Goal: Information Seeking & Learning: Understand process/instructions

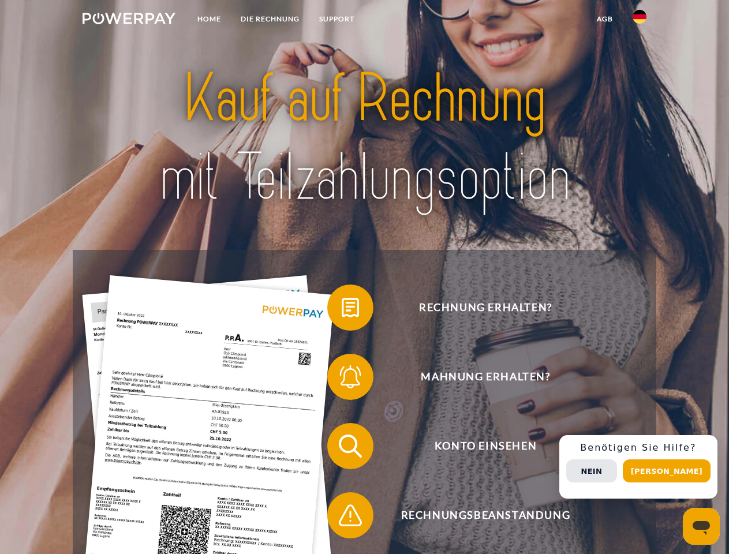
click at [129, 20] on img at bounding box center [129, 19] width 93 height 12
click at [640, 20] on img at bounding box center [640, 17] width 14 height 14
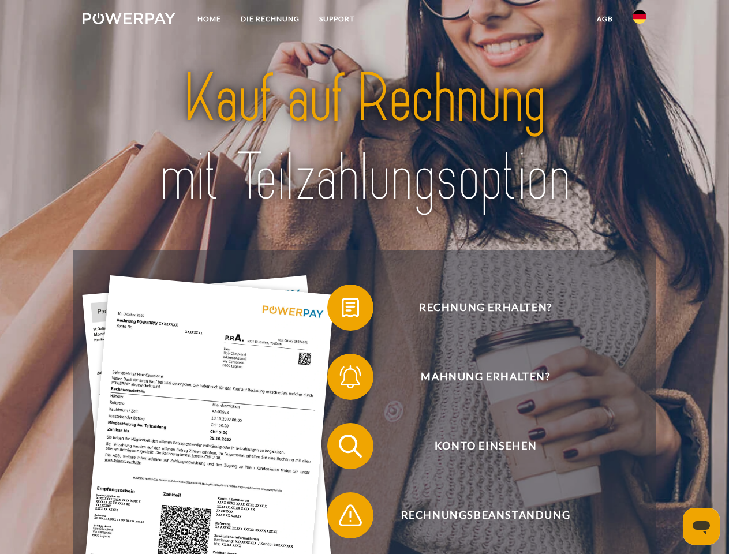
click at [605, 19] on link "agb" at bounding box center [605, 19] width 36 height 21
click at [342, 310] on span at bounding box center [333, 308] width 58 height 58
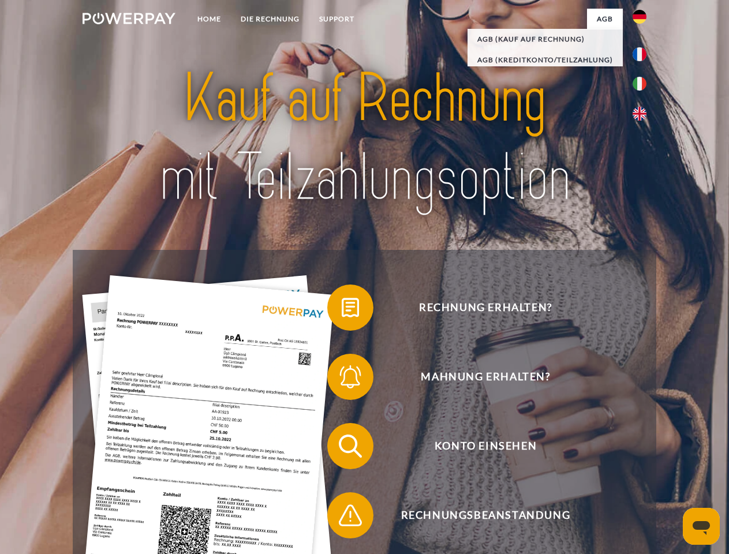
click at [342, 379] on span at bounding box center [333, 377] width 58 height 58
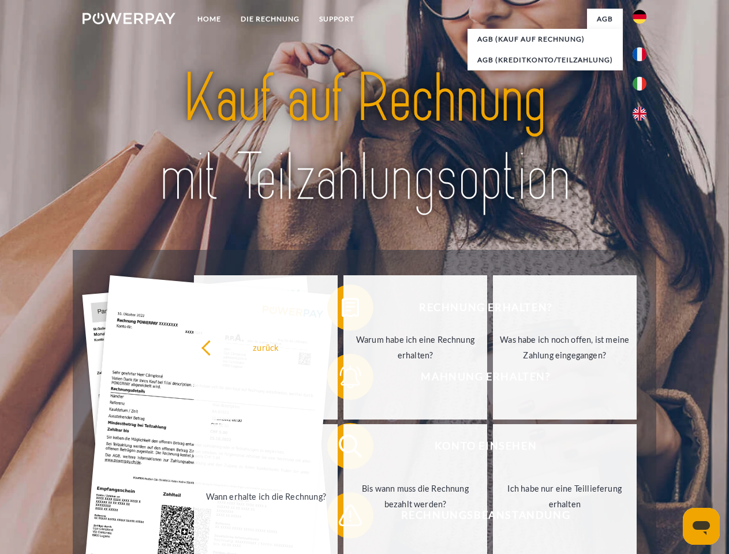
click at [344, 449] on link "Bis wann muss die Rechnung bezahlt werden?" at bounding box center [416, 496] width 144 height 144
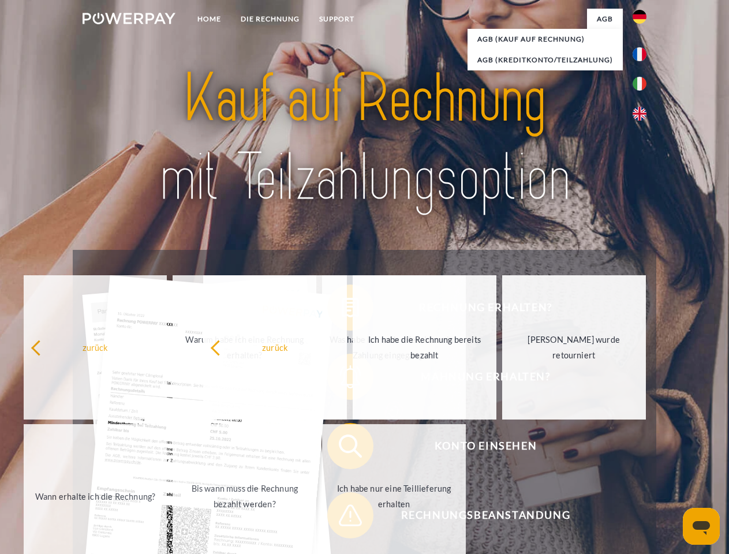
click at [342, 518] on span at bounding box center [333, 516] width 58 height 58
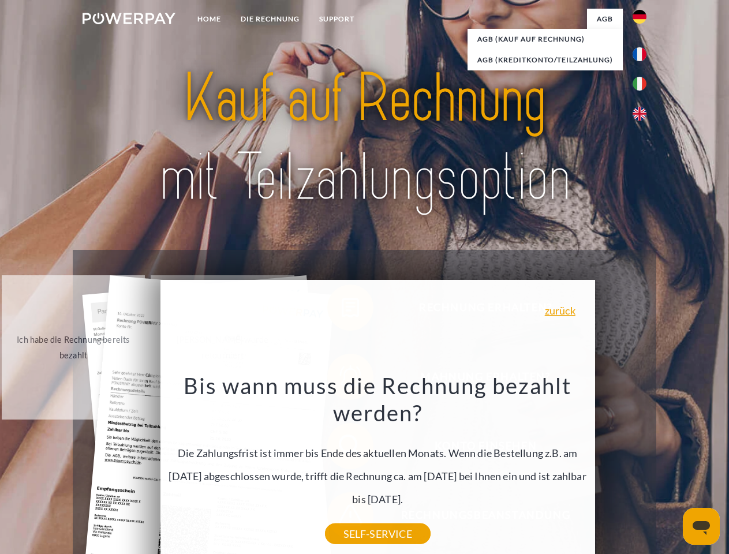
click at [643, 467] on div "Rechnung erhalten? Mahnung erhalten? Konto einsehen" at bounding box center [364, 481] width 583 height 462
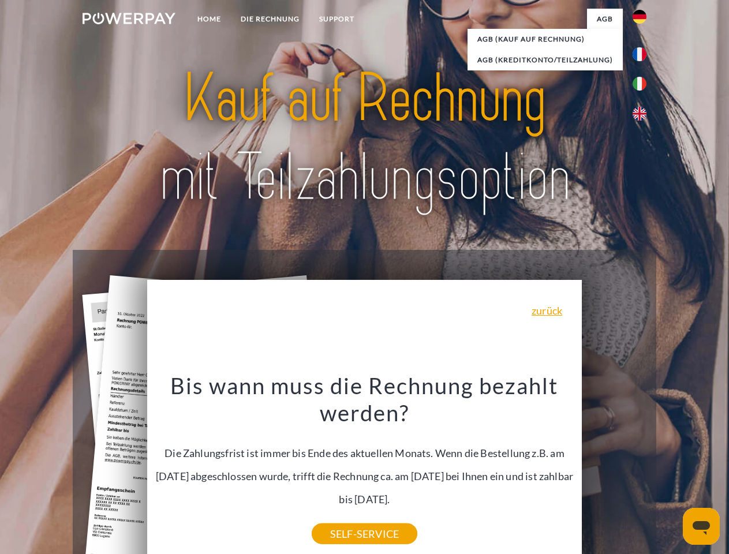
click at [614, 470] on span "Konto einsehen" at bounding box center [485, 446] width 283 height 46
click at [671, 471] on header "Home DIE RECHNUNG SUPPORT" at bounding box center [364, 399] width 729 height 798
